Goal: Information Seeking & Learning: Learn about a topic

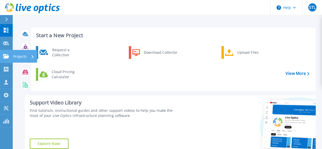
click at [5, 55] on icon at bounding box center [6, 56] width 6 height 4
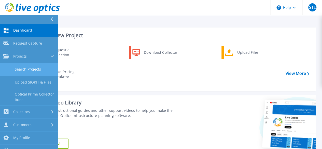
click at [13, 64] on link "Search Projects" at bounding box center [29, 69] width 58 height 13
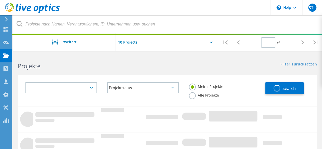
type input "1"
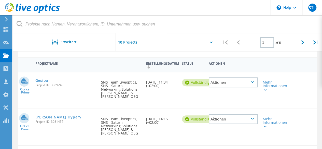
scroll to position [51, 0]
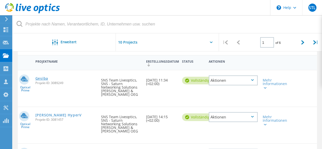
click at [41, 78] on link "Gesiba" at bounding box center [41, 79] width 13 height 4
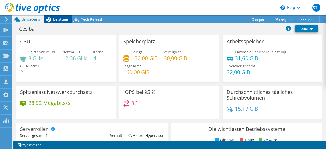
click at [57, 21] on span "Leistung" at bounding box center [60, 19] width 15 height 5
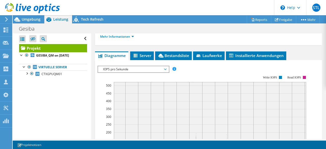
scroll to position [153, 0]
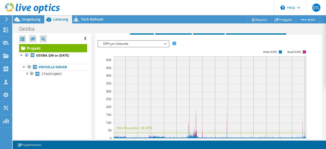
click at [124, 41] on span "IOPS pro Sekunde" at bounding box center [132, 44] width 65 height 6
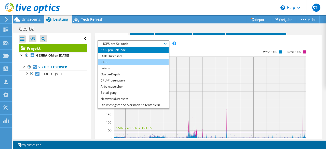
scroll to position [18, 0]
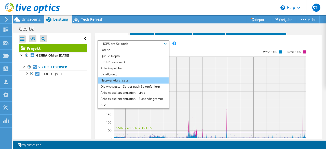
click at [123, 81] on li "Netzwerkdurchsatz" at bounding box center [133, 80] width 70 height 6
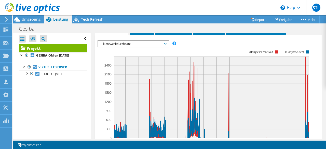
scroll to position [102, 0]
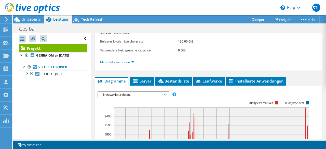
click at [162, 92] on span "Netzwerkdurchsatz" at bounding box center [132, 95] width 65 height 6
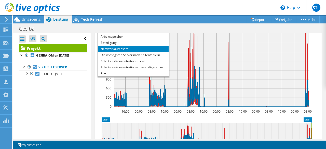
scroll to position [153, 0]
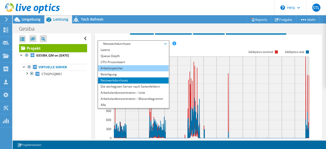
click at [118, 68] on li "Arbeitsspeicher" at bounding box center [133, 68] width 70 height 6
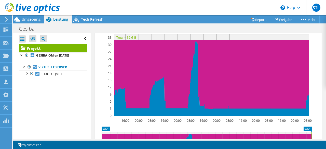
scroll to position [127, 0]
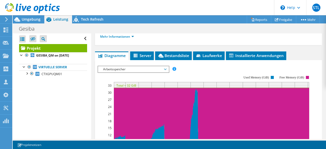
click at [111, 70] on span "Arbeitsspeicher" at bounding box center [132, 69] width 65 height 6
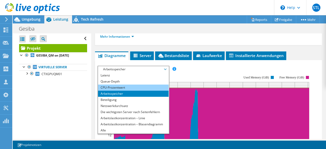
click at [117, 84] on li "CPU-Prozentwert" at bounding box center [133, 87] width 70 height 6
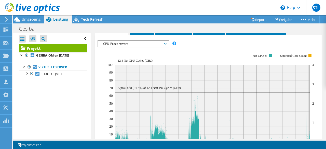
scroll to position [153, 0]
click at [150, 41] on span "CPU-Prozentwert" at bounding box center [132, 44] width 65 height 6
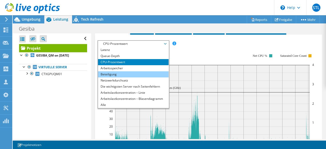
scroll to position [0, 0]
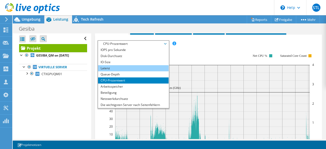
click at [137, 68] on li "Latenz" at bounding box center [133, 68] width 70 height 6
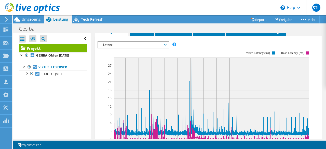
scroll to position [108, 0]
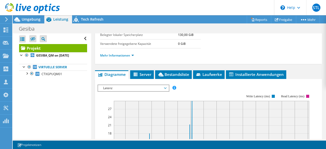
drag, startPoint x: 113, startPoint y: 87, endPoint x: 112, endPoint y: 84, distance: 3.1
click at [112, 87] on span "Latenz" at bounding box center [132, 88] width 65 height 6
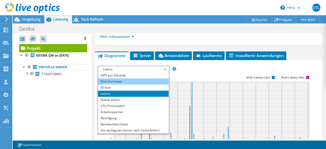
scroll to position [134, 0]
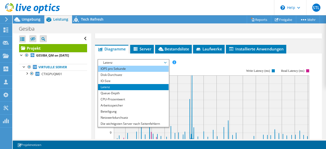
click at [116, 69] on li "IOPS pro Sekunde" at bounding box center [133, 69] width 70 height 6
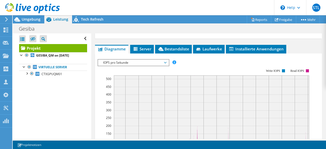
click at [114, 63] on span "IOPS pro Sekunde" at bounding box center [132, 63] width 65 height 6
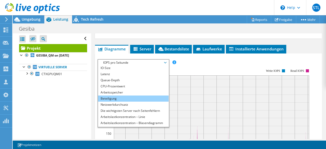
scroll to position [18, 0]
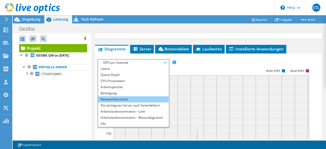
click at [127, 96] on li "Netzwerkdurchsatz" at bounding box center [133, 99] width 70 height 6
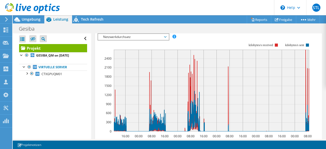
scroll to position [153, 0]
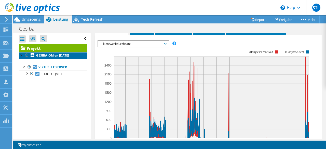
click at [55, 57] on link "GESIBA_QM on [DATE]" at bounding box center [53, 55] width 68 height 7
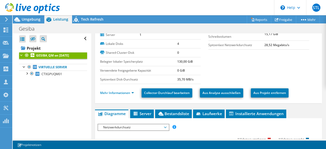
scroll to position [51, 0]
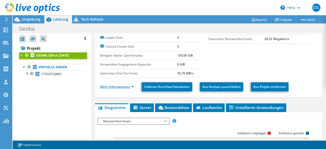
click at [131, 84] on link "Mehr Informationen" at bounding box center [117, 86] width 34 height 4
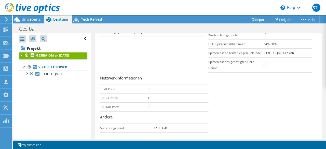
scroll to position [229, 0]
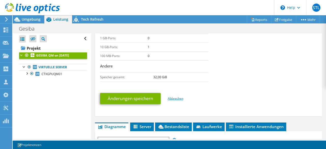
click at [176, 96] on link "Abbrechen" at bounding box center [176, 98] width 16 height 4
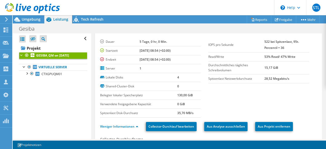
scroll to position [0, 0]
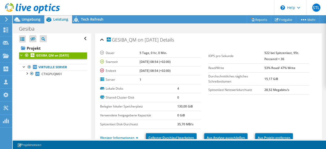
click at [102, 40] on div "GESIBA_QM on 10/13/2025 Details" at bounding box center [208, 40] width 217 height 11
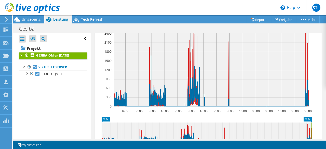
scroll to position [13, 0]
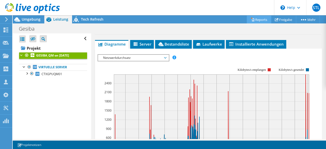
click at [257, 22] on link "Reports" at bounding box center [258, 20] width 24 height 8
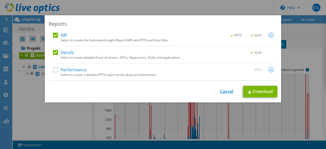
click at [227, 93] on link "Cancel" at bounding box center [226, 91] width 13 height 5
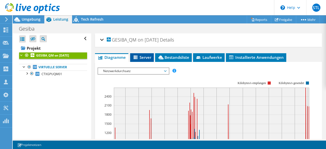
click at [139, 58] on span "Server" at bounding box center [142, 57] width 19 height 5
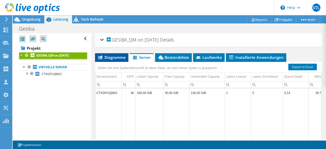
click at [117, 56] on span "Diagramme" at bounding box center [111, 57] width 28 height 5
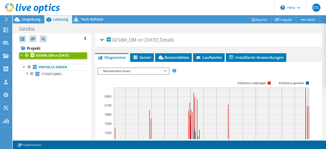
drag, startPoint x: 111, startPoint y: 75, endPoint x: 111, endPoint y: 71, distance: 4.6
click at [111, 75] on rect at bounding box center [204, 125] width 214 height 102
click at [111, 71] on span "Netzwerkdurchsatz" at bounding box center [132, 71] width 65 height 6
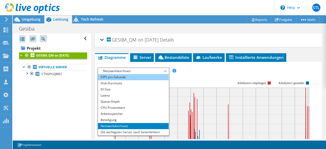
click at [115, 78] on li "IOPS pro Sekunde" at bounding box center [133, 77] width 70 height 6
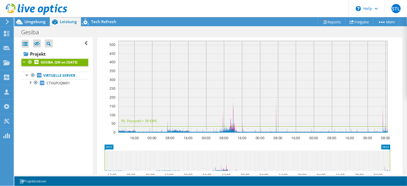
scroll to position [23, 0]
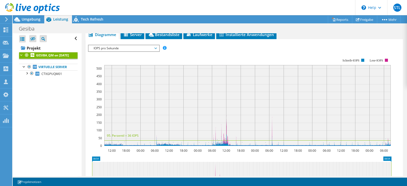
click at [140, 42] on div "IOPS pro Sekunde Disk-Durchsatz IO-Size Latenz Queue-Depth CPU-Prozentwert Arbe…" at bounding box center [244, 131] width 312 height 179
click at [140, 45] on span "IOPS pro Sekunde" at bounding box center [123, 48] width 65 height 6
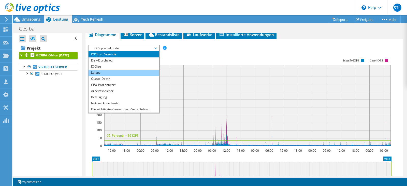
click at [133, 71] on li "Latenz" at bounding box center [124, 73] width 70 height 6
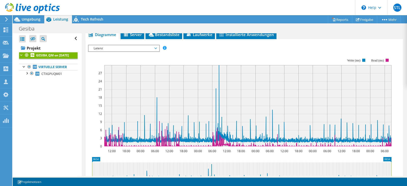
click at [149, 50] on span "Latenz" at bounding box center [123, 48] width 65 height 6
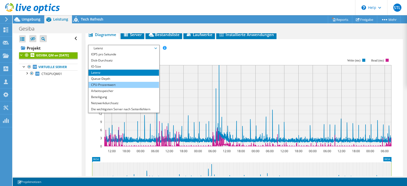
click at [120, 83] on li "CPU-Prozentwert" at bounding box center [124, 85] width 70 height 6
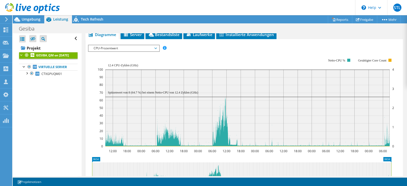
scroll to position [103, 0]
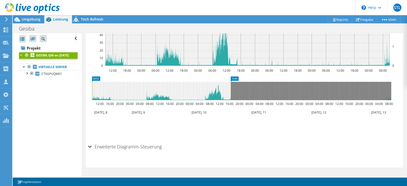
drag, startPoint x: 392, startPoint y: 95, endPoint x: 231, endPoint y: 86, distance: 160.7
click at [231, 86] on rect at bounding box center [231, 91] width 2 height 18
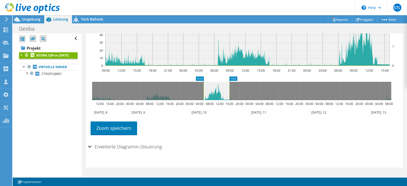
drag, startPoint x: 92, startPoint y: 93, endPoint x: 203, endPoint y: 90, distance: 111.4
click at [203, 90] on rect at bounding box center [203, 91] width 2 height 18
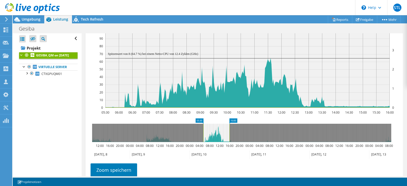
scroll to position [8, 0]
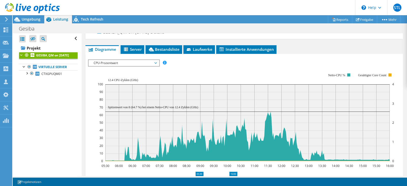
click at [116, 60] on span "CPU-Prozentwert" at bounding box center [123, 63] width 65 height 6
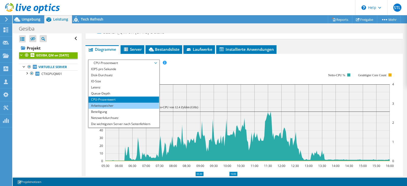
click at [115, 104] on li "Arbeitsspeicher" at bounding box center [124, 106] width 70 height 6
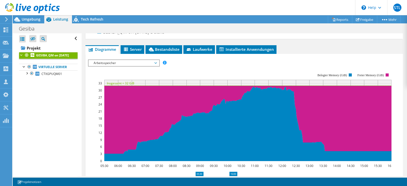
click at [158, 63] on span "Arbeitsspeicher" at bounding box center [124, 63] width 70 height 6
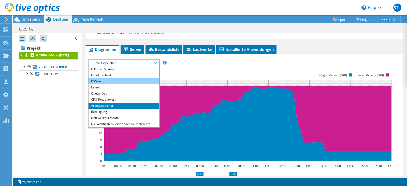
scroll to position [18, 0]
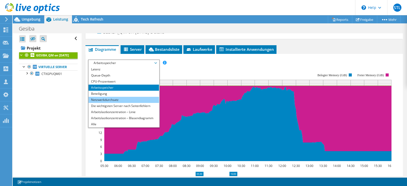
click at [136, 97] on li "Netzwerkdurchsatz" at bounding box center [124, 100] width 70 height 6
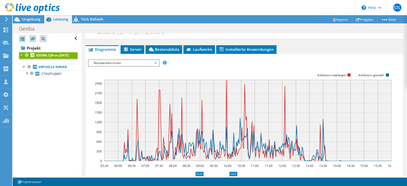
click at [154, 64] on span "Netzwerkdurchsatz" at bounding box center [123, 63] width 65 height 6
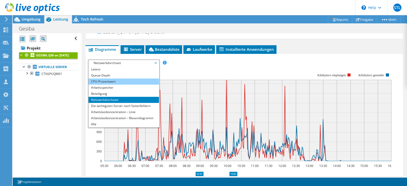
click at [135, 82] on li "CPU-Prozentwert" at bounding box center [124, 82] width 70 height 6
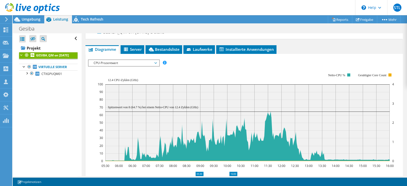
click at [135, 60] on span "CPU-Prozentwert" at bounding box center [123, 63] width 65 height 6
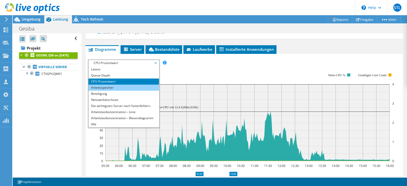
click at [122, 85] on li "Arbeitsspeicher" at bounding box center [124, 88] width 70 height 6
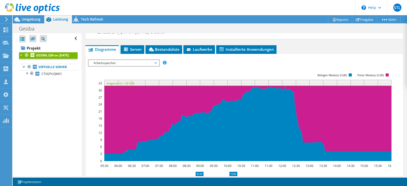
click at [122, 63] on span "Arbeitsspeicher" at bounding box center [123, 63] width 65 height 6
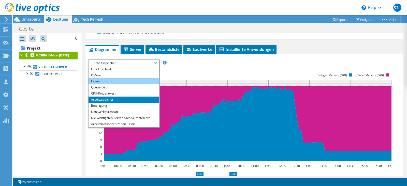
scroll to position [0, 0]
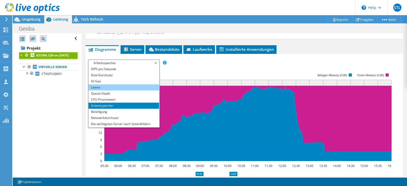
click at [113, 87] on li "Latenz" at bounding box center [124, 87] width 70 height 6
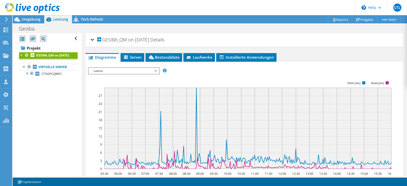
click at [92, 41] on div "GESIBA_QM on 10/13/2025 Details" at bounding box center [244, 40] width 307 height 11
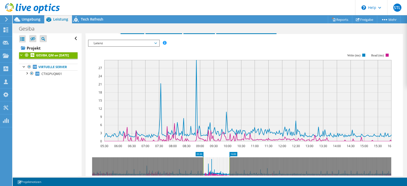
scroll to position [217, 0]
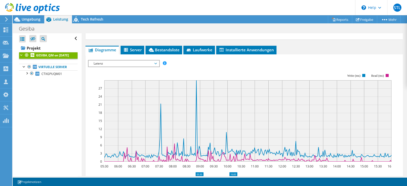
click at [148, 63] on span "Latenz" at bounding box center [123, 64] width 65 height 6
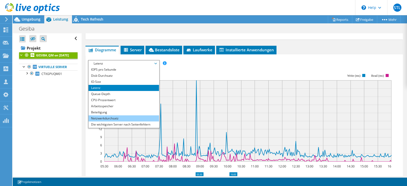
click at [129, 115] on li "Netzwerkdurchsatz" at bounding box center [124, 118] width 70 height 6
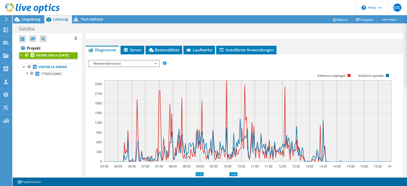
click at [118, 63] on span "Netzwerkdurchsatz" at bounding box center [123, 64] width 65 height 6
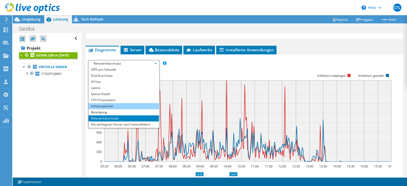
click at [110, 105] on li "Arbeitsspeicher" at bounding box center [124, 106] width 70 height 6
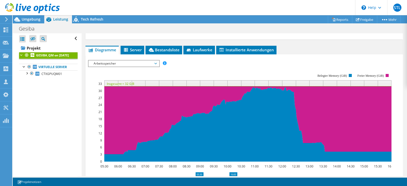
click at [126, 62] on span "Arbeitsspeicher" at bounding box center [123, 64] width 65 height 6
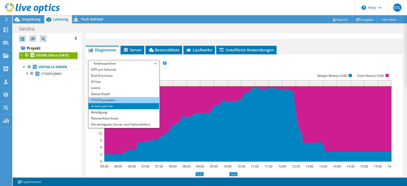
click at [115, 98] on li "CPU-Prozentwert" at bounding box center [124, 100] width 70 height 6
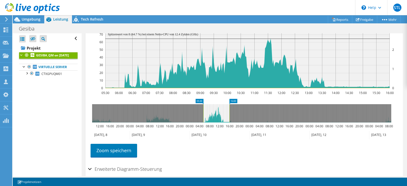
scroll to position [313, 0]
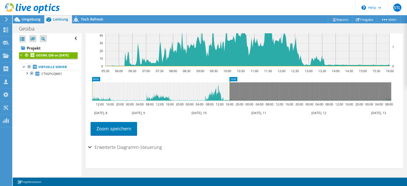
drag, startPoint x: 204, startPoint y: 91, endPoint x: 87, endPoint y: 91, distance: 116.2
click at [87, 91] on section "IOPS pro Sekunde Disk-Durchsatz IO-Size Latenz Queue-Depth CPU-Prozentwert Arbe…" at bounding box center [243, 63] width 317 height 209
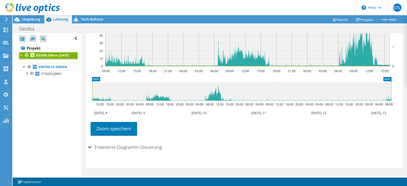
drag, startPoint x: 229, startPoint y: 90, endPoint x: 453, endPoint y: 94, distance: 224.6
click at [407, 94] on html "STL Vertriebspartner SNS Team Liveoptics liveoptics@sns.at SNS - Saturn Network…" at bounding box center [203, 93] width 407 height 186
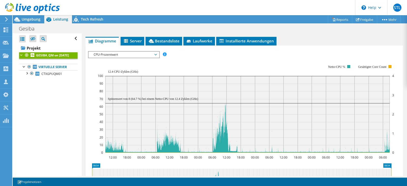
scroll to position [217, 0]
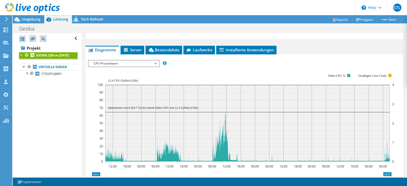
drag, startPoint x: 143, startPoint y: 63, endPoint x: 165, endPoint y: 11, distance: 55.5
click at [143, 63] on span "CPU-Prozentwert" at bounding box center [123, 64] width 65 height 6
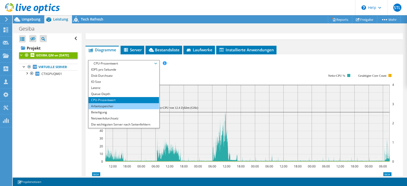
click at [117, 105] on li "Arbeitsspeicher" at bounding box center [124, 106] width 70 height 6
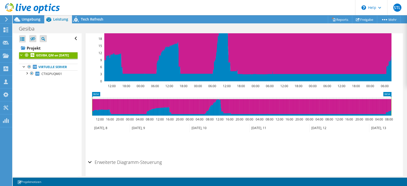
scroll to position [313, 0]
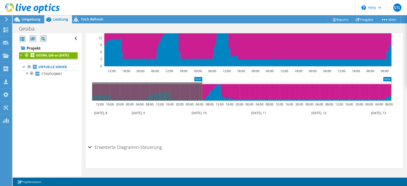
drag, startPoint x: 92, startPoint y: 87, endPoint x: 201, endPoint y: 95, distance: 110.2
click at [201, 95] on rect at bounding box center [202, 91] width 2 height 18
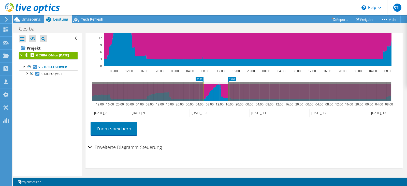
drag, startPoint x: 392, startPoint y: 89, endPoint x: 229, endPoint y: 90, distance: 163.0
click at [229, 90] on rect at bounding box center [228, 91] width 2 height 18
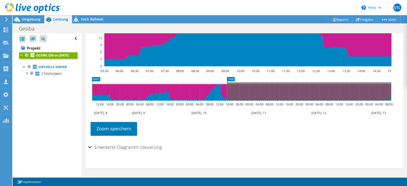
drag, startPoint x: 203, startPoint y: 88, endPoint x: 80, endPoint y: 95, distance: 123.6
click at [80, 95] on div "Alle öffnen Alle schließen Ausgeschlossene Knoten verbergen Projektbaumfilter" at bounding box center [210, 104] width 394 height 143
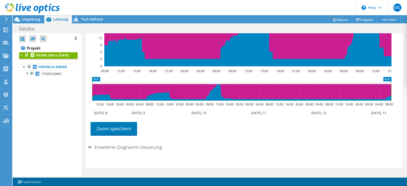
drag, startPoint x: 227, startPoint y: 90, endPoint x: 428, endPoint y: 104, distance: 200.6
click at [407, 104] on html "STL Vertriebspartner SNS Team Liveoptics liveoptics@sns.at SNS - Saturn Network…" at bounding box center [203, 93] width 407 height 186
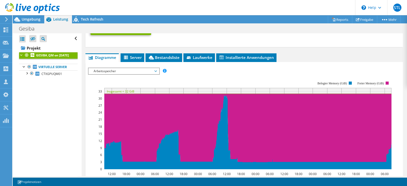
scroll to position [217, 0]
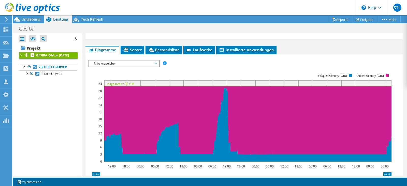
click at [140, 61] on span "Arbeitsspeicher" at bounding box center [123, 64] width 65 height 6
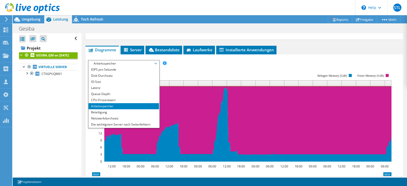
click at [134, 63] on span "Arbeitsspeicher" at bounding box center [123, 64] width 65 height 6
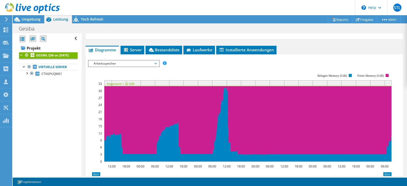
click at [132, 64] on span "Arbeitsspeicher" at bounding box center [123, 64] width 65 height 6
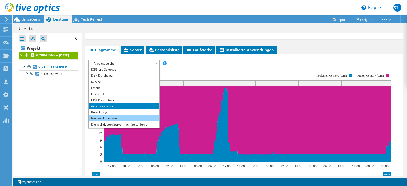
click at [123, 117] on li "Netzwerkdurchsatz" at bounding box center [124, 118] width 70 height 6
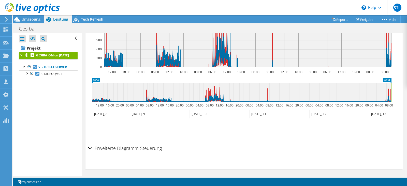
scroll to position [313, 0]
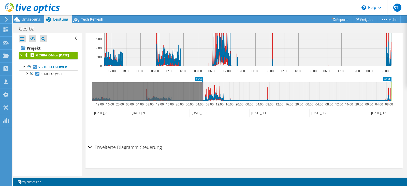
drag, startPoint x: 92, startPoint y: 93, endPoint x: 202, endPoint y: 95, distance: 110.7
click at [202, 95] on rect at bounding box center [203, 91] width 2 height 18
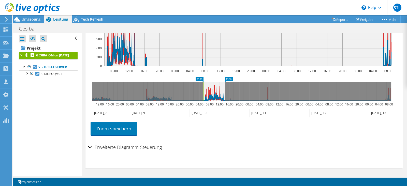
drag, startPoint x: 391, startPoint y: 91, endPoint x: 225, endPoint y: 80, distance: 166.7
click at [225, 80] on icon "05:30 13:30 12:00 16:00 20:00 00:00 04:00 08:00 12:00 16:00 20:00 00:00 04:00 0…" at bounding box center [241, 97] width 307 height 41
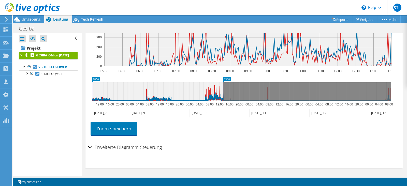
drag, startPoint x: 203, startPoint y: 92, endPoint x: 215, endPoint y: 88, distance: 12.6
click at [79, 82] on div "Alle öffnen Alle schließen Ausgeschlossene Knoten verbergen Projektbaumfilter" at bounding box center [210, 104] width 394 height 143
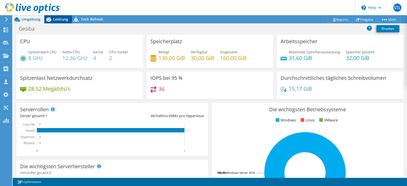
click at [57, 19] on span "Leistung" at bounding box center [60, 19] width 15 height 5
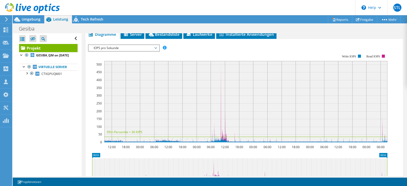
scroll to position [95, 0]
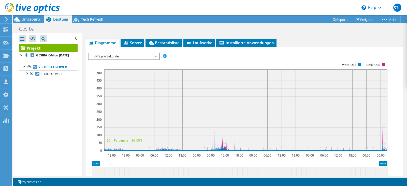
click at [136, 53] on div "IOPS pro Sekunde IOPS pro Sekunde Disk-Durchsatz IO-Size Latenz Queue-Depth CPU…" at bounding box center [124, 56] width 72 height 7
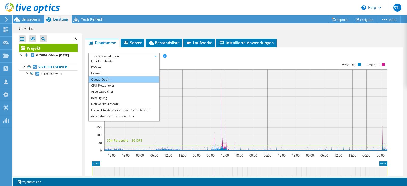
scroll to position [18, 0]
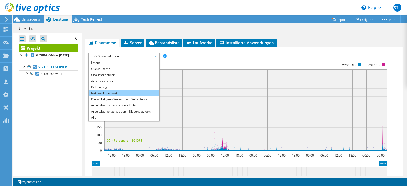
click at [126, 92] on li "Netzwerkdurchsatz" at bounding box center [124, 93] width 70 height 6
